Goal: Task Accomplishment & Management: Complete application form

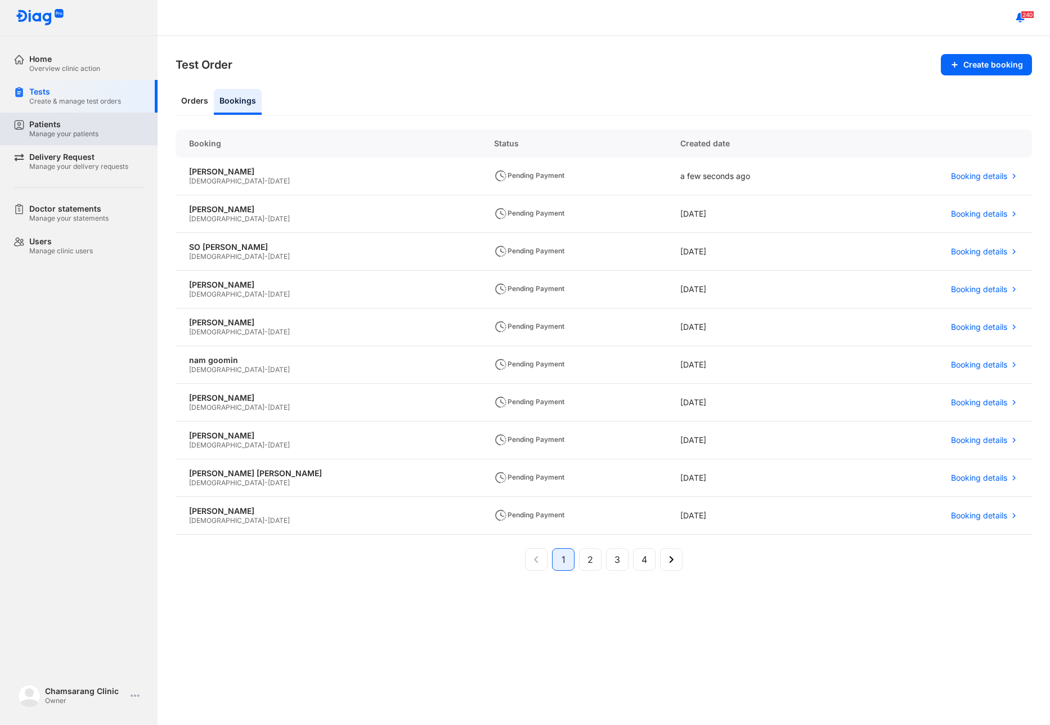
click at [61, 133] on div "Manage your patients" at bounding box center [63, 133] width 69 height 9
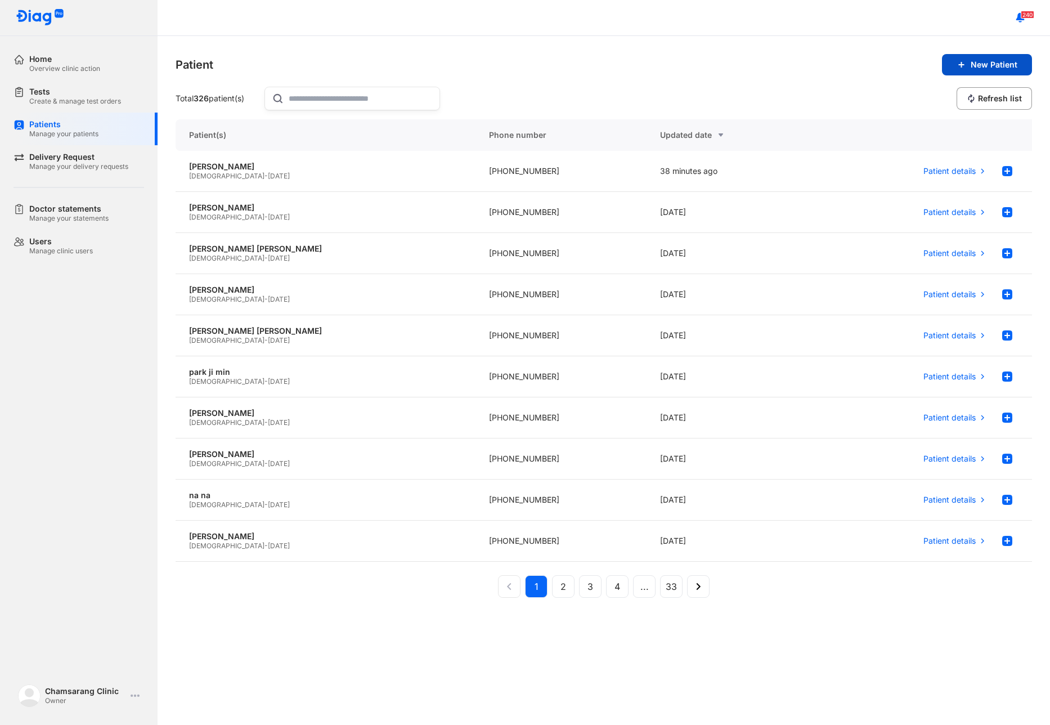
click at [995, 66] on span "New Patient" at bounding box center [994, 65] width 47 height 10
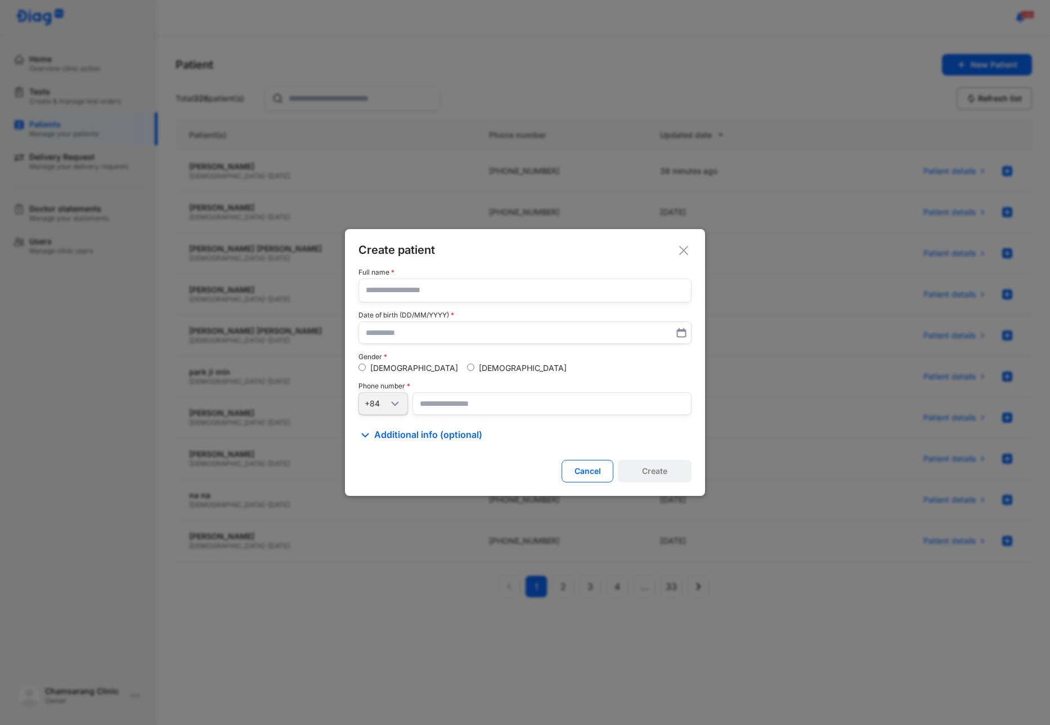
click at [407, 298] on input "text" at bounding box center [525, 290] width 318 height 23
type input "**********"
click at [467, 371] on div "[DEMOGRAPHIC_DATA]" at bounding box center [517, 368] width 100 height 10
click at [432, 407] on input "number" at bounding box center [551, 403] width 279 height 23
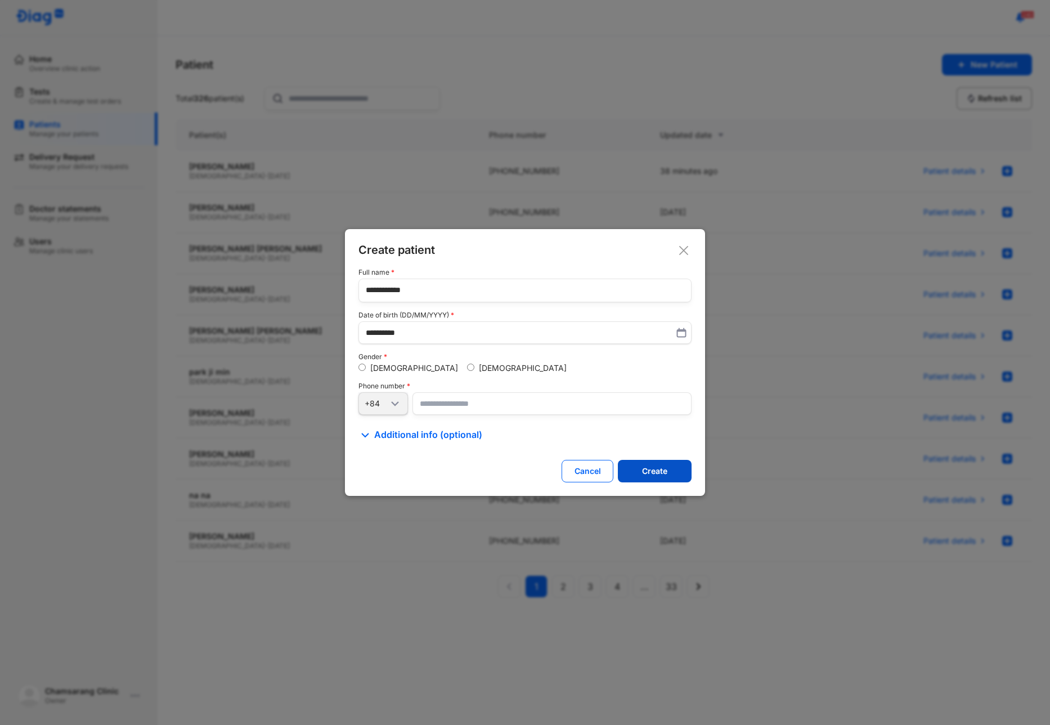
type input "**********"
click at [638, 471] on button "Create" at bounding box center [655, 471] width 74 height 23
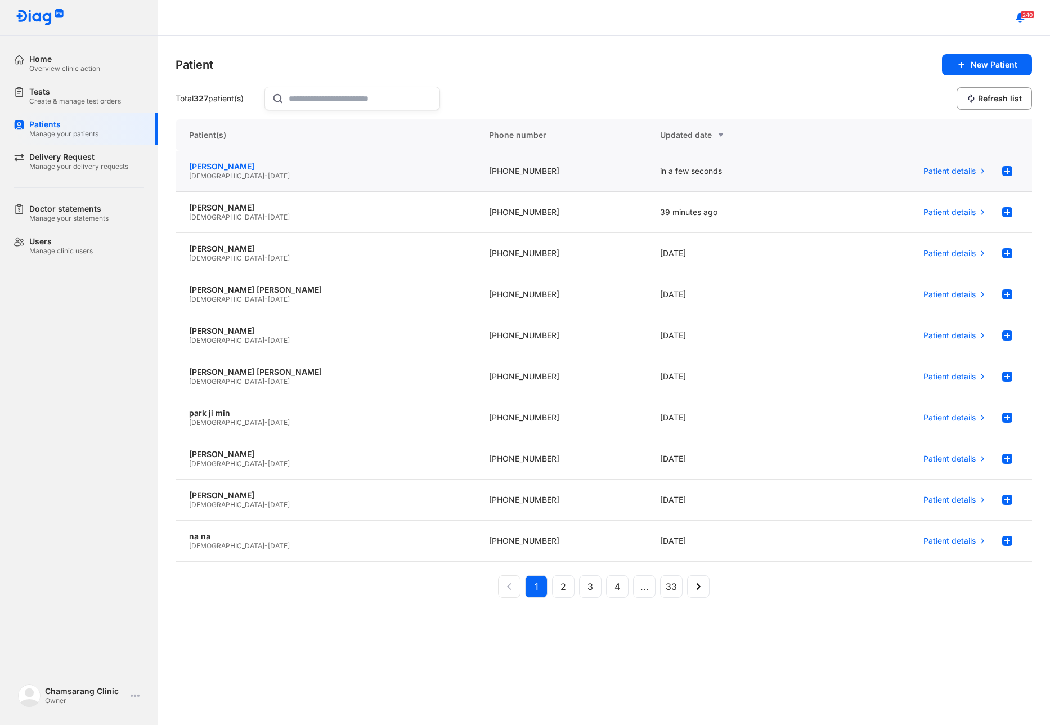
click at [380, 164] on div "[PERSON_NAME]" at bounding box center [325, 167] width 273 height 10
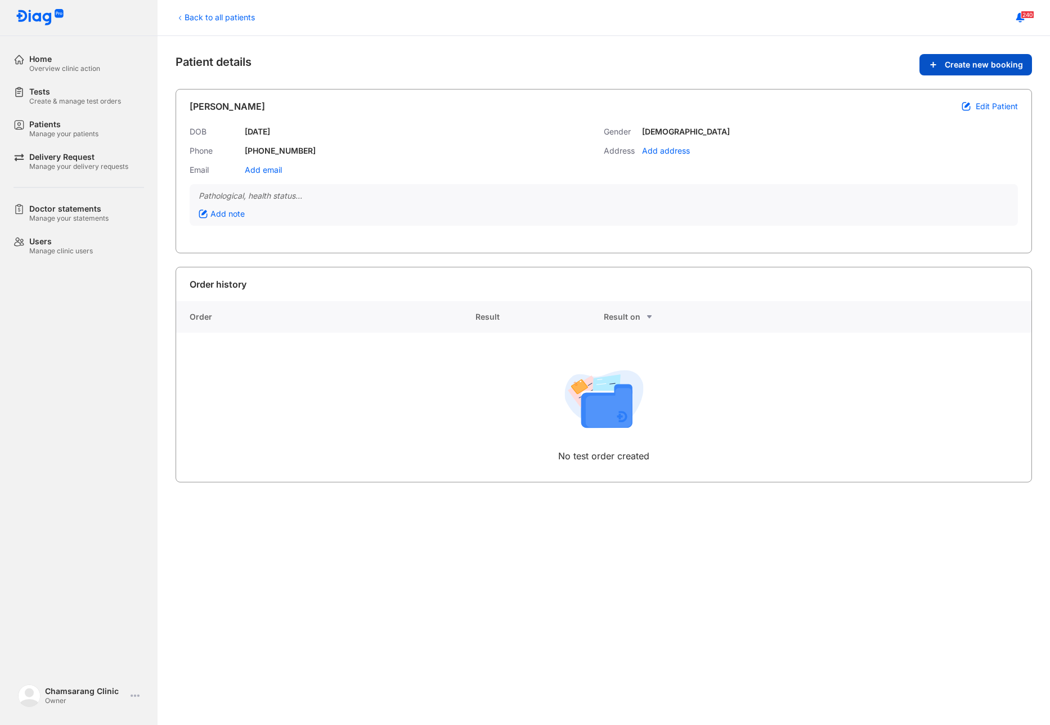
click at [981, 61] on span "Create new booking" at bounding box center [984, 65] width 78 height 10
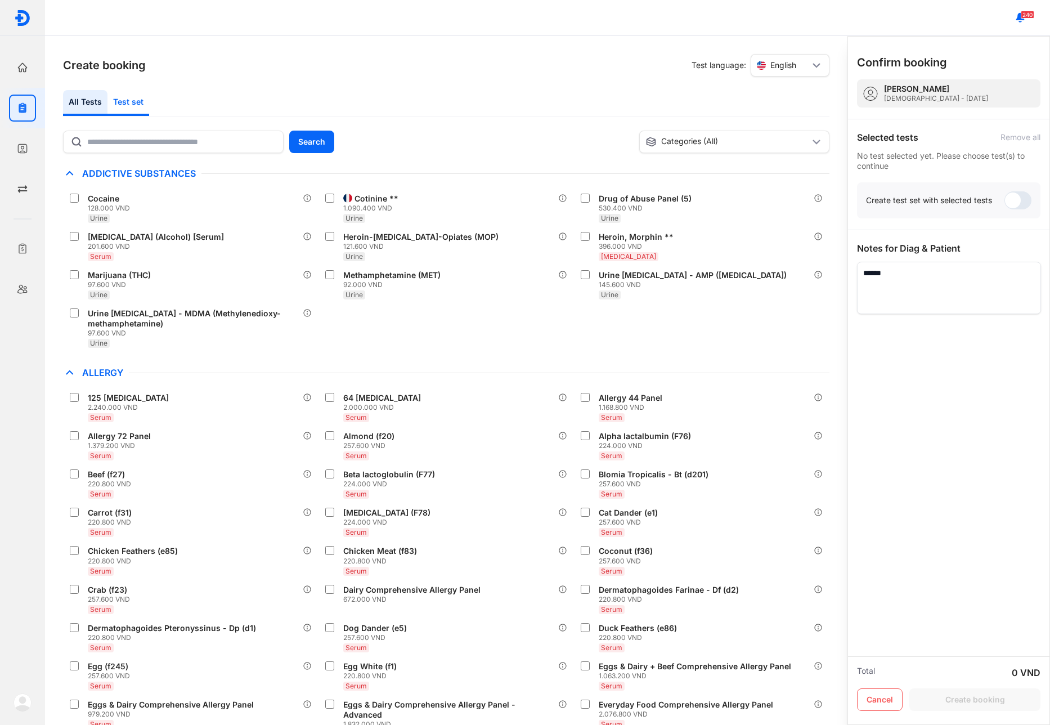
drag, startPoint x: 133, startPoint y: 99, endPoint x: 134, endPoint y: 105, distance: 6.3
click at [133, 99] on div "Test set" at bounding box center [128, 103] width 42 height 26
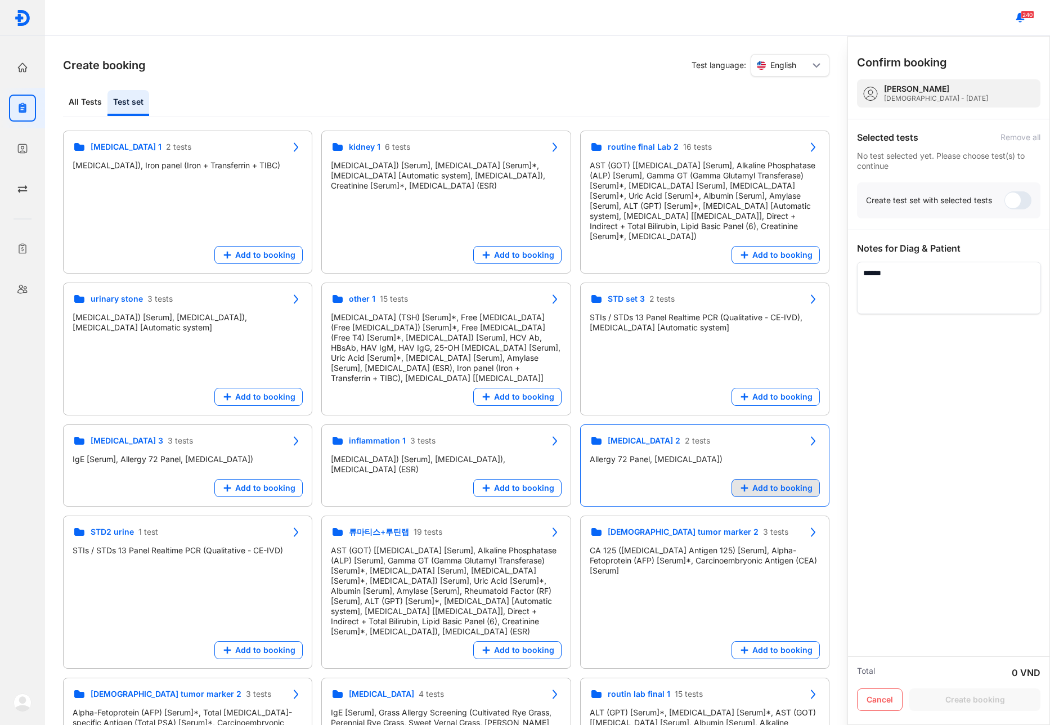
click at [764, 483] on span "Add to booking" at bounding box center [782, 488] width 60 height 10
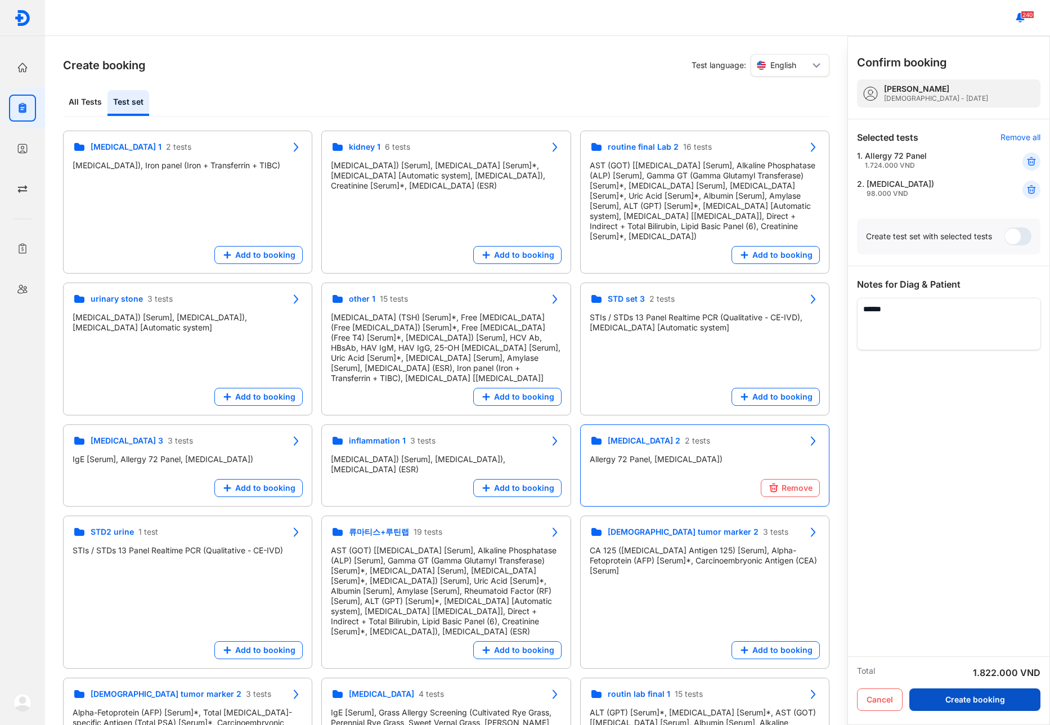
click at [1021, 698] on button "Create booking" at bounding box center [974, 699] width 131 height 23
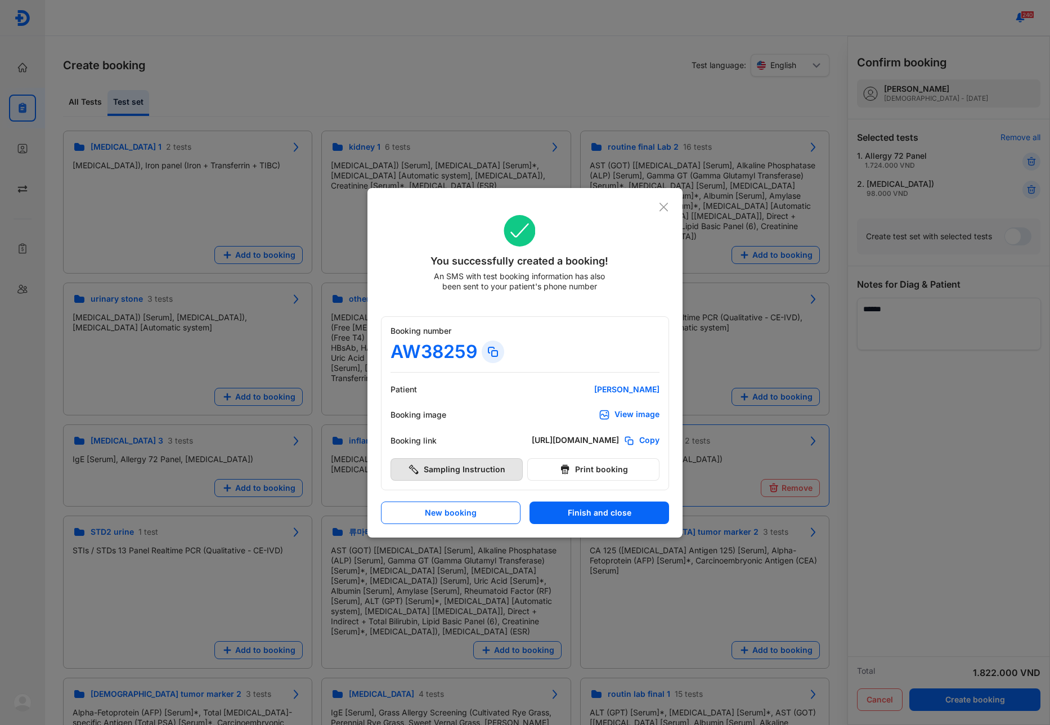
click at [502, 471] on button "Sampling Instruction" at bounding box center [457, 469] width 132 height 23
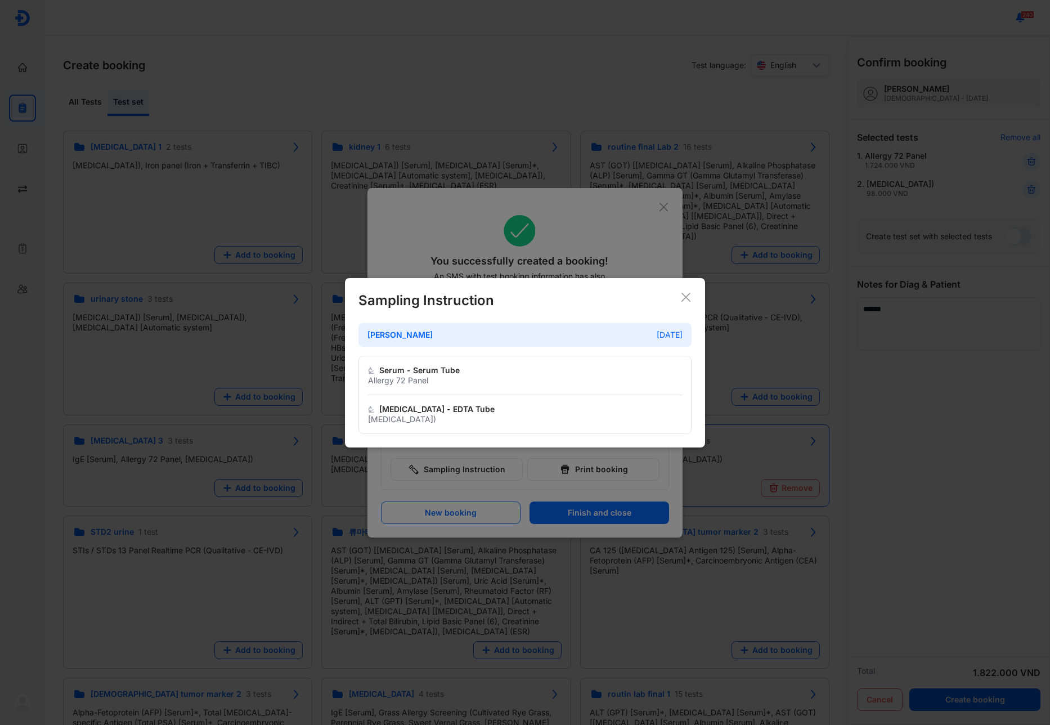
click at [680, 295] on icon at bounding box center [685, 296] width 11 height 11
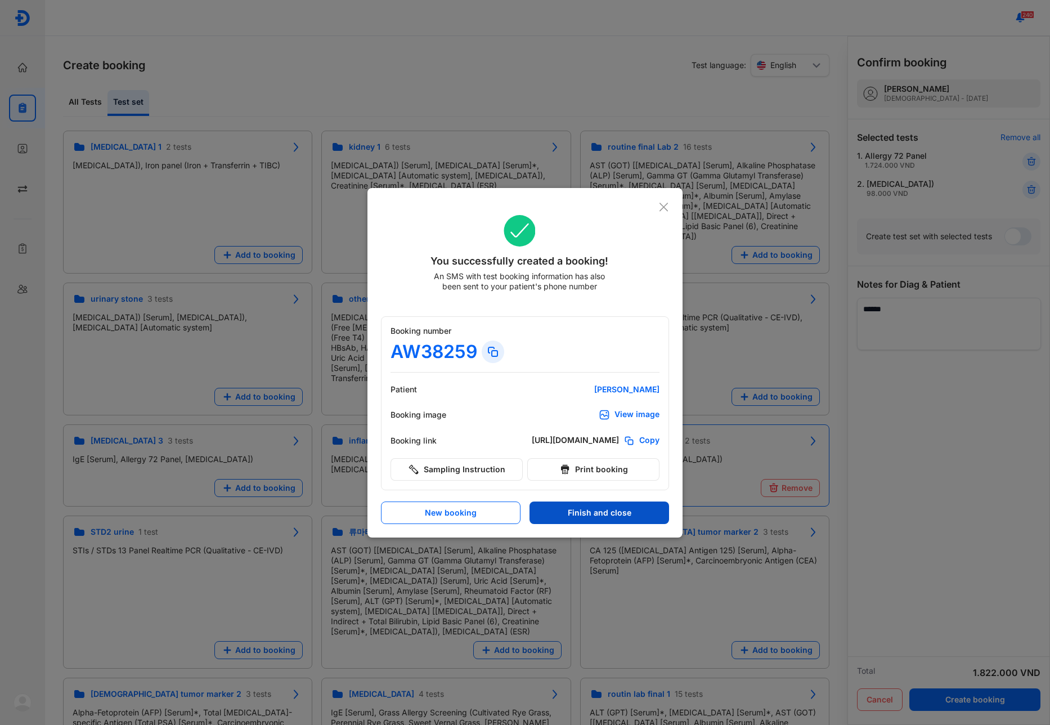
click at [587, 514] on button "Finish and close" at bounding box center [600, 512] width 140 height 23
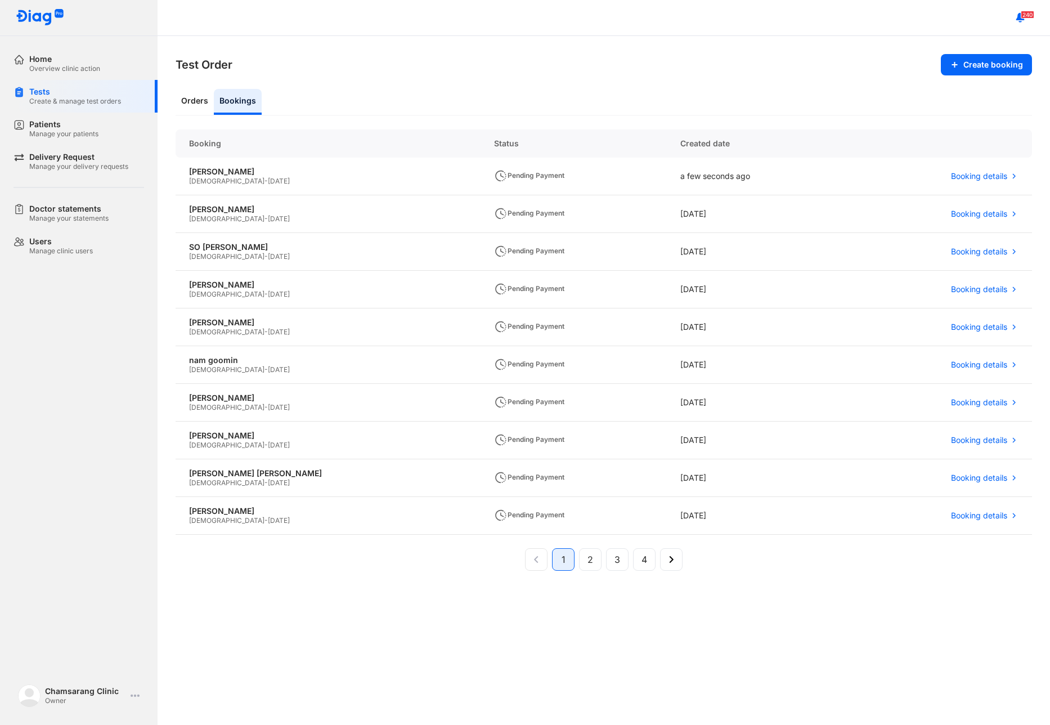
click at [68, 369] on div "Home Overview clinic action Tests Create & manage test orders Patients Manage y…" at bounding box center [79, 362] width 158 height 725
